Goal: Find specific page/section: Find specific page/section

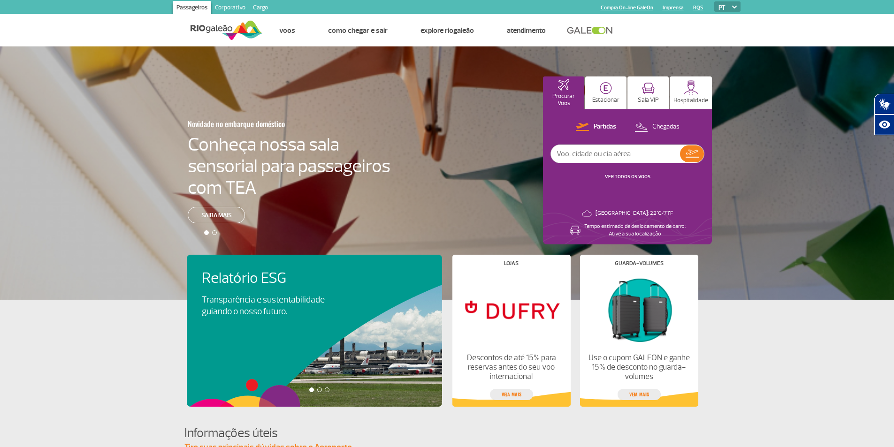
click at [232, 8] on link "Corporativo" at bounding box center [230, 8] width 38 height 15
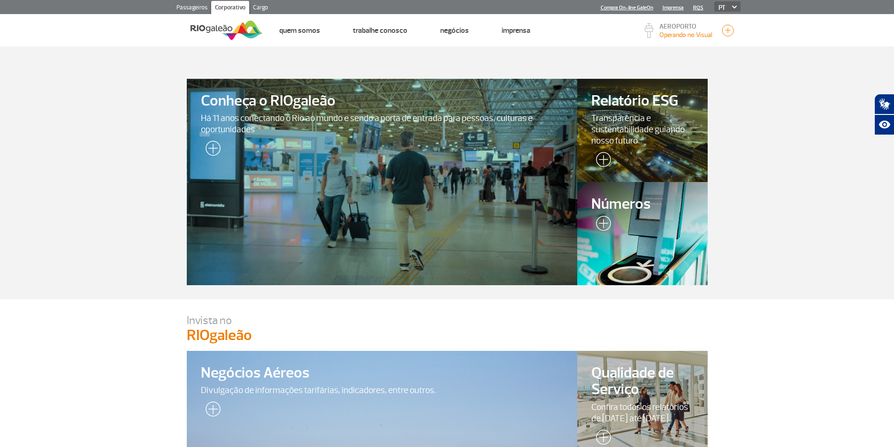
click at [604, 216] on img at bounding box center [601, 225] width 20 height 19
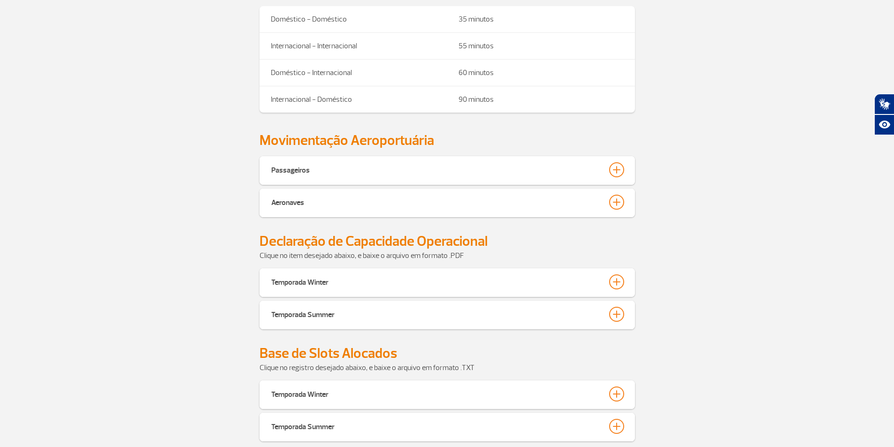
scroll to position [375, 0]
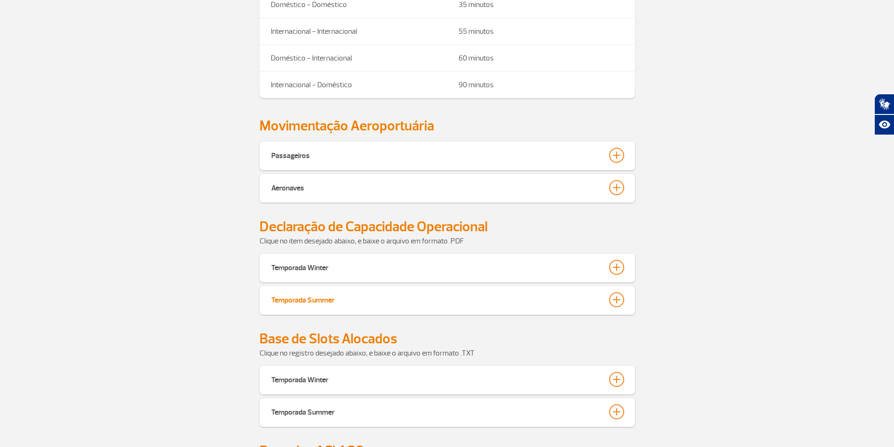
click at [620, 299] on div at bounding box center [616, 299] width 15 height 15
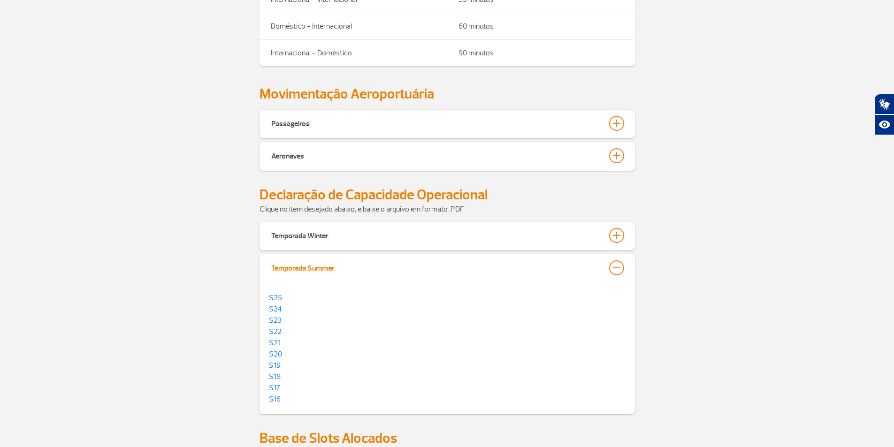
scroll to position [422, 0]
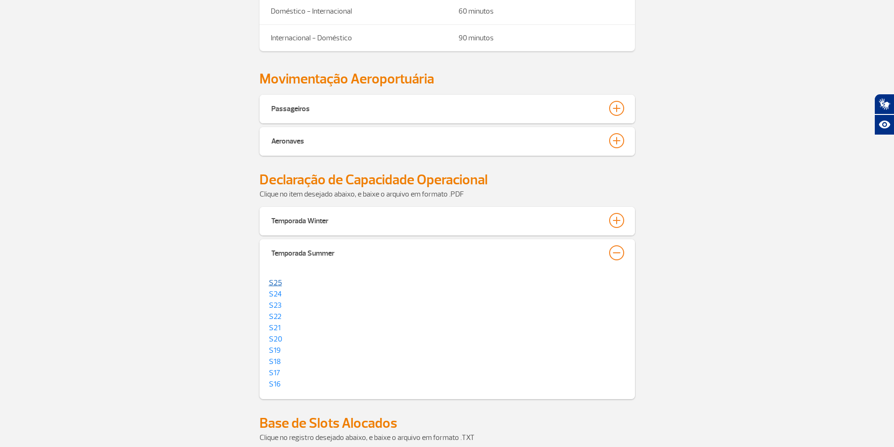
click at [273, 282] on link "S25" at bounding box center [275, 282] width 13 height 9
